Goal: Information Seeking & Learning: Learn about a topic

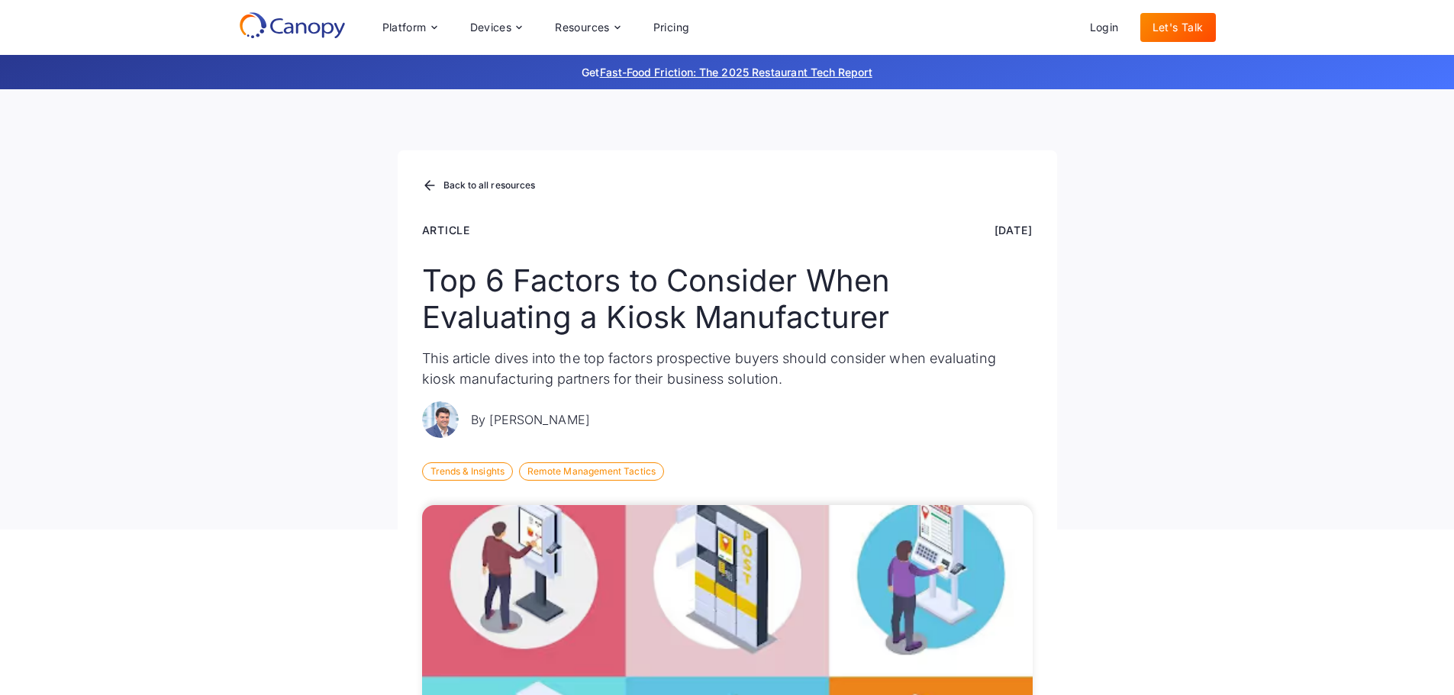
click at [301, 20] on icon at bounding box center [292, 24] width 107 height 27
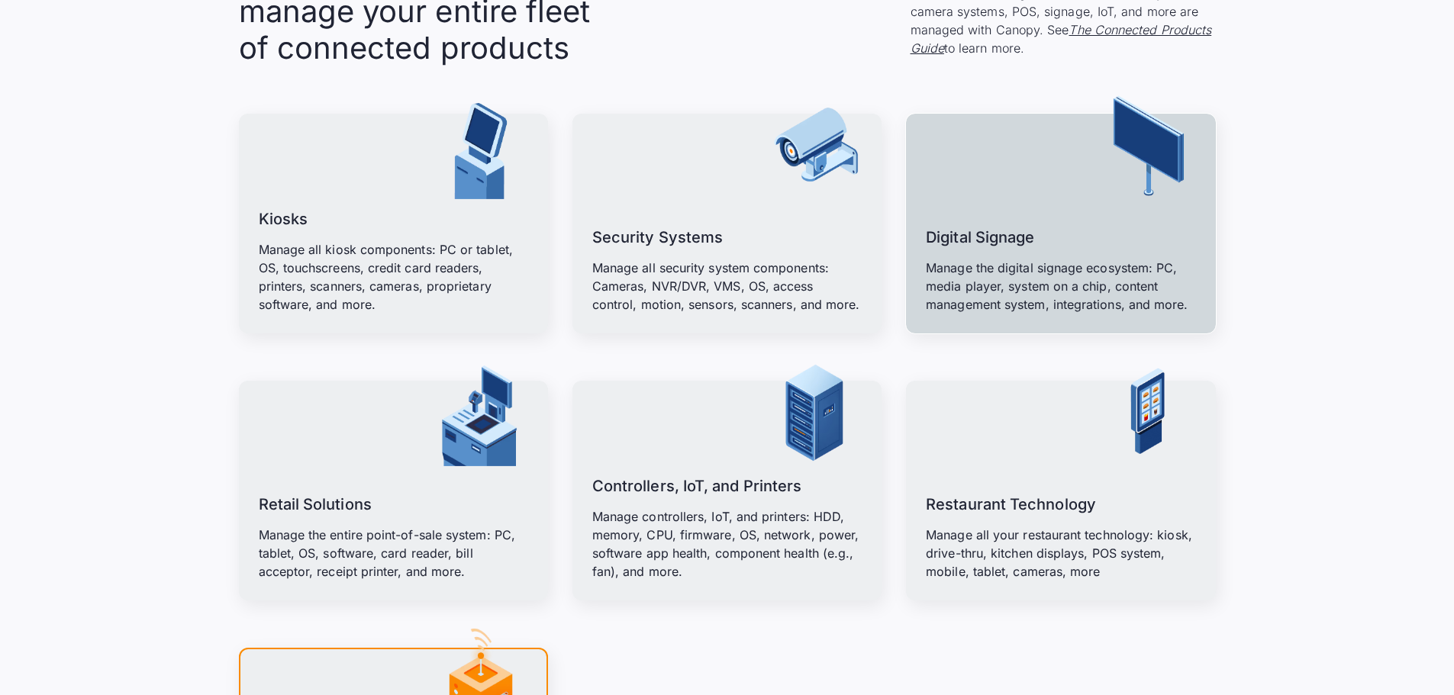
scroll to position [1908, 0]
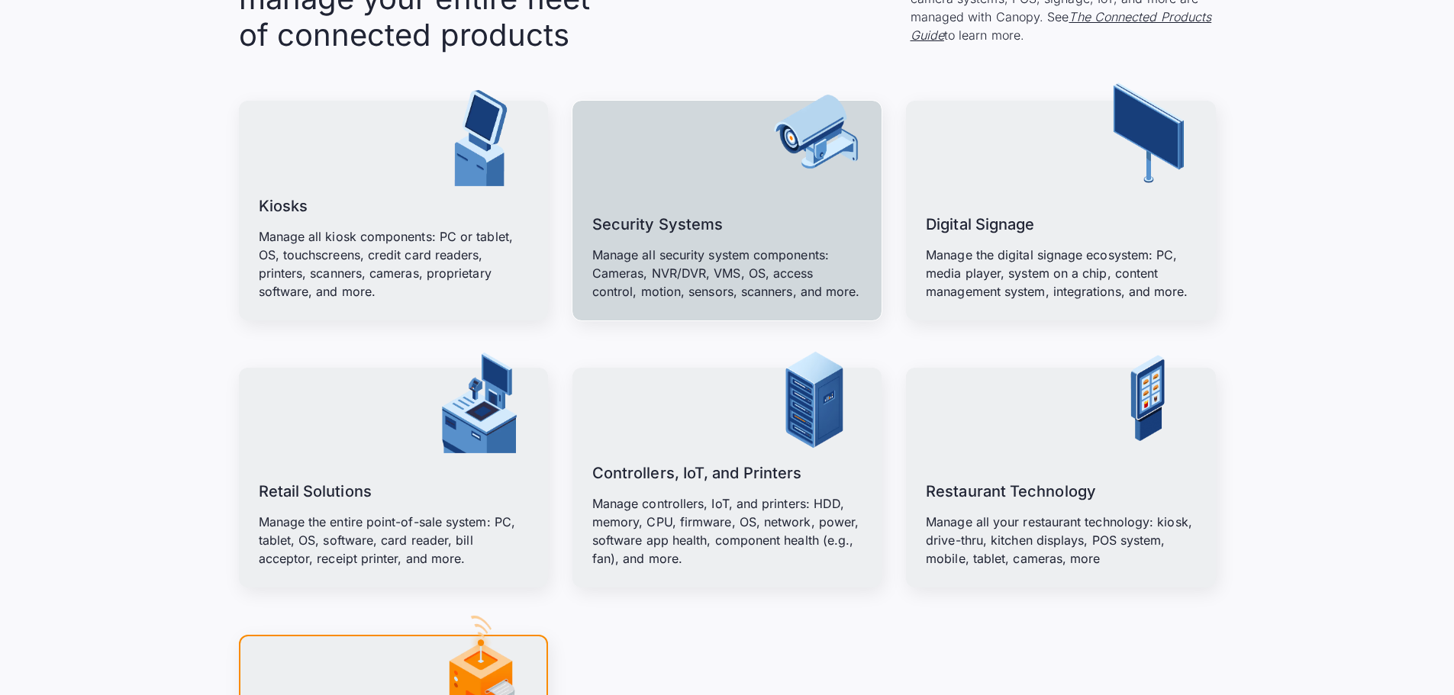
click at [753, 283] on p "Manage all security system components: Cameras, NVR/DVR, VMS, OS, access contro…" at bounding box center [726, 273] width 269 height 55
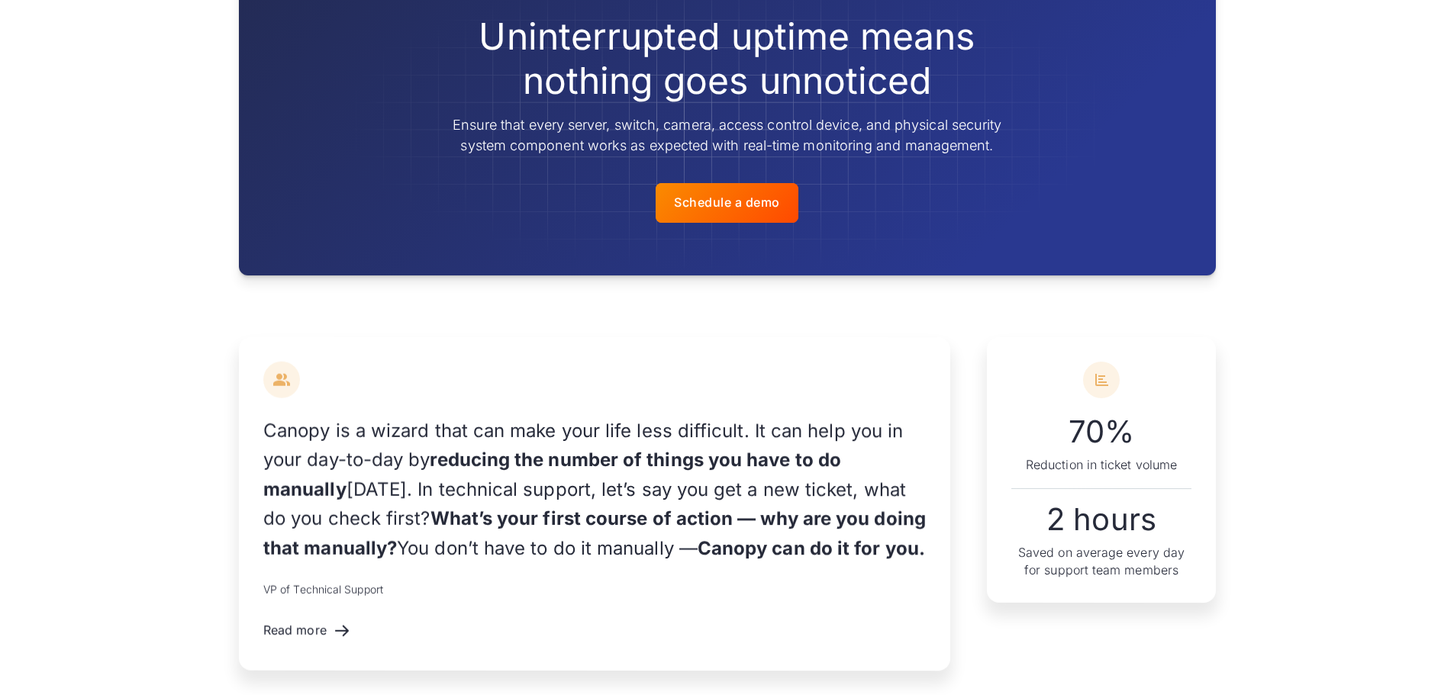
scroll to position [1374, 0]
